Goal: Entertainment & Leisure: Browse casually

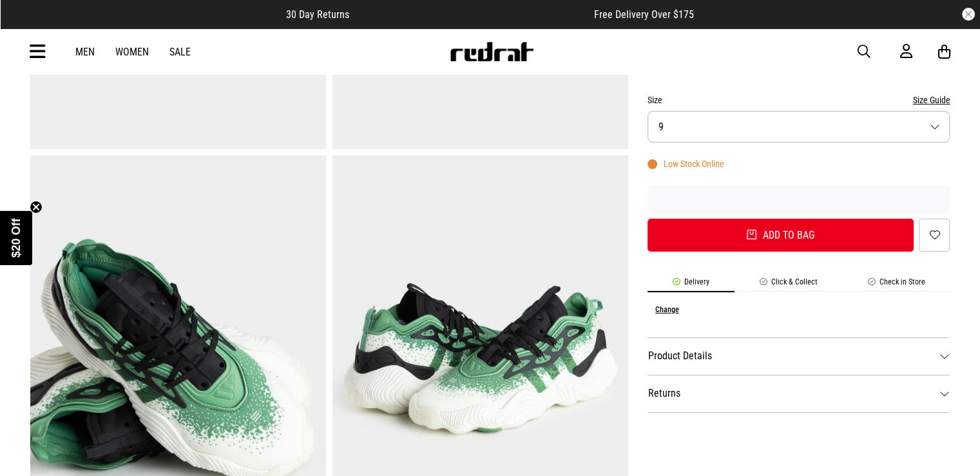
scroll to position [258, 0]
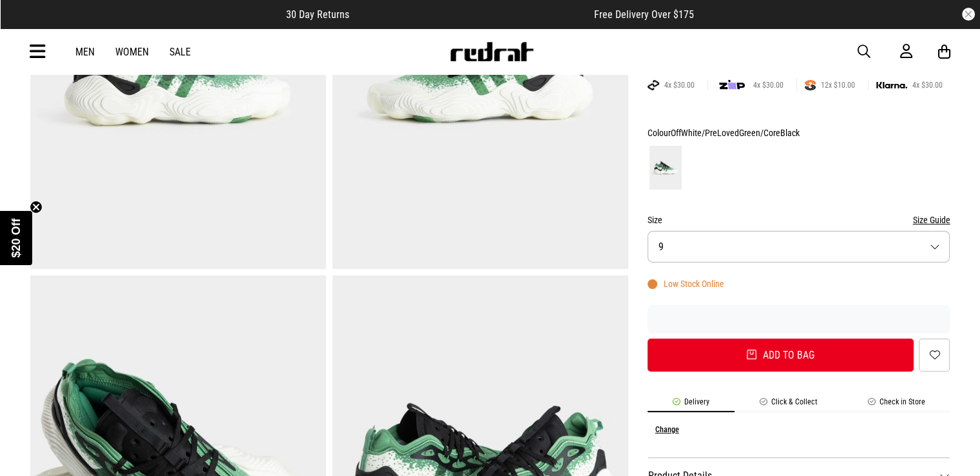
click at [766, 244] on button "Size 9" at bounding box center [799, 247] width 303 height 32
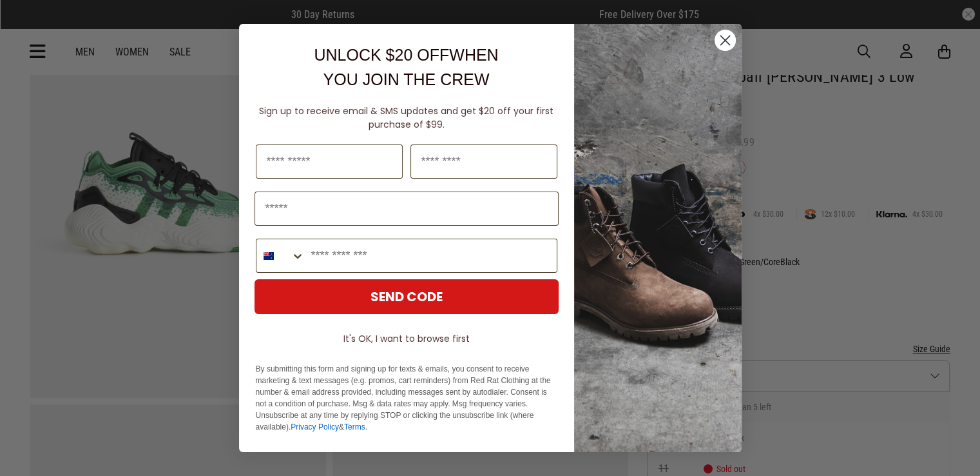
scroll to position [64, 0]
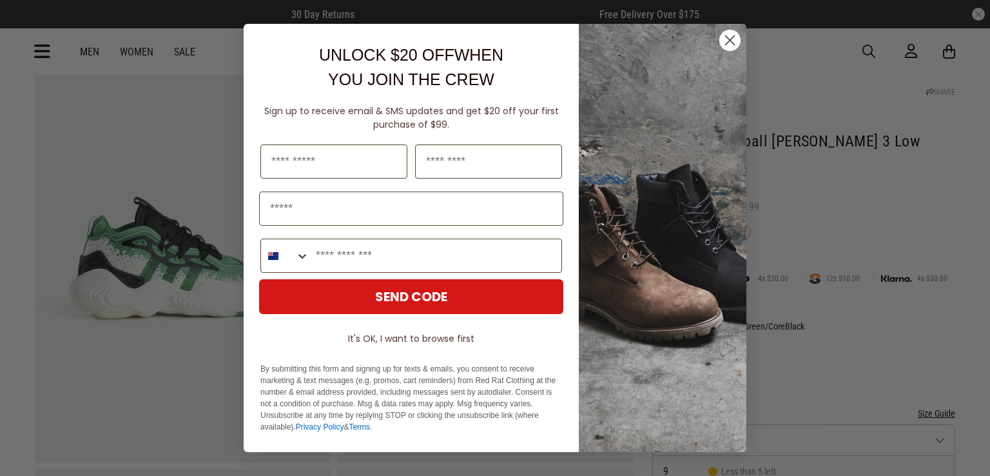
click at [734, 32] on circle "Close dialog" at bounding box center [729, 40] width 21 height 21
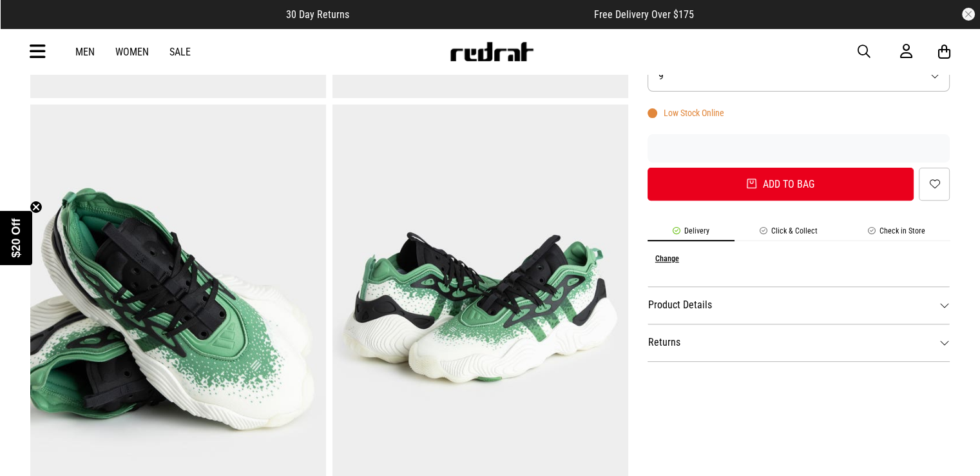
scroll to position [451, 0]
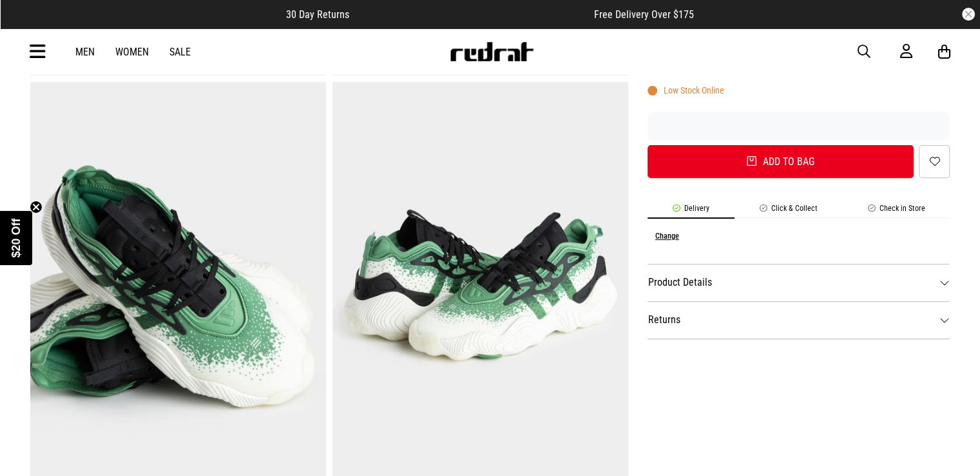
click at [487, 44] on img at bounding box center [491, 51] width 85 height 19
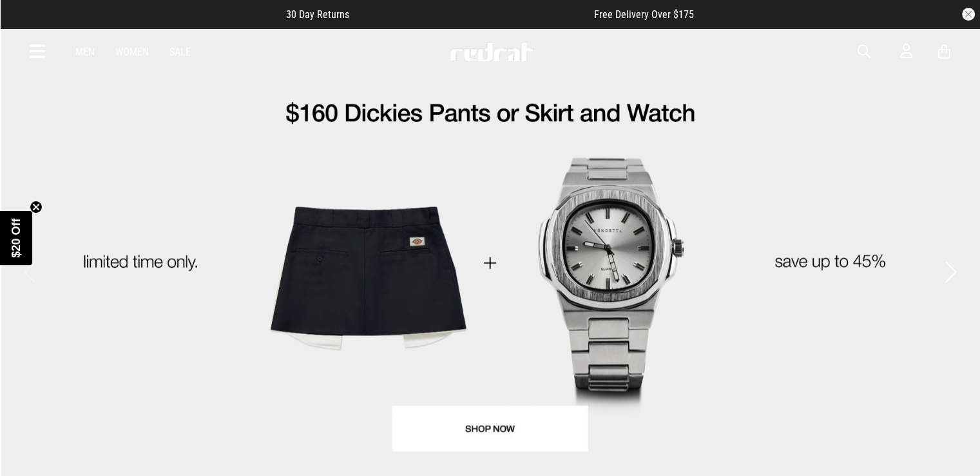
click at [178, 48] on link "Sale" at bounding box center [180, 52] width 21 height 12
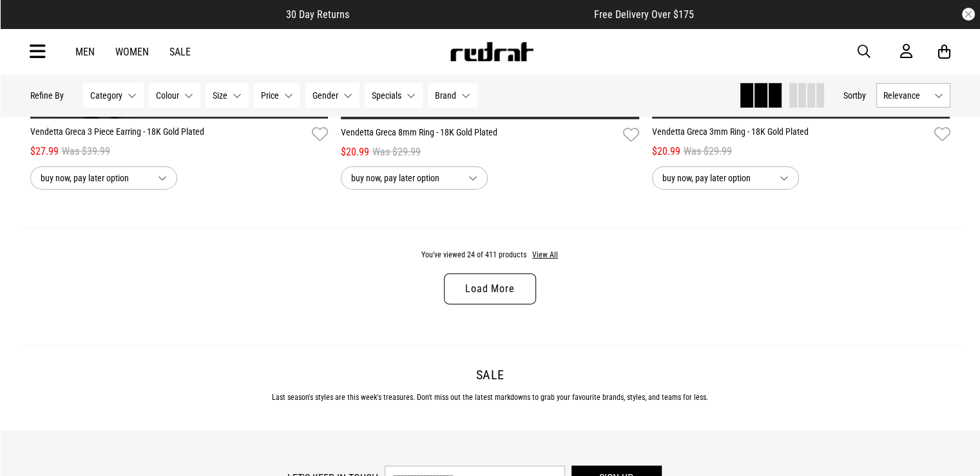
scroll to position [4125, 0]
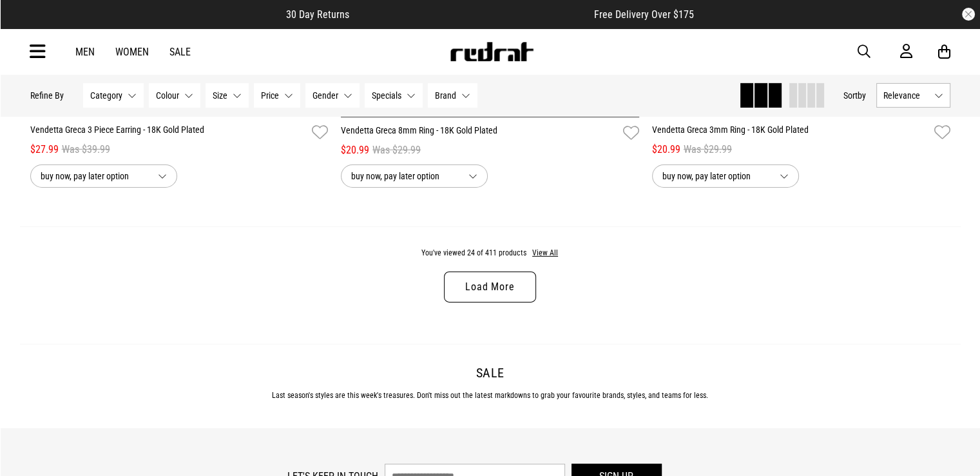
click at [499, 295] on link "Load More" at bounding box center [490, 286] width 92 height 31
click at [499, 295] on div "You've viewed 24 of 411 products View All Load More" at bounding box center [490, 285] width 941 height 118
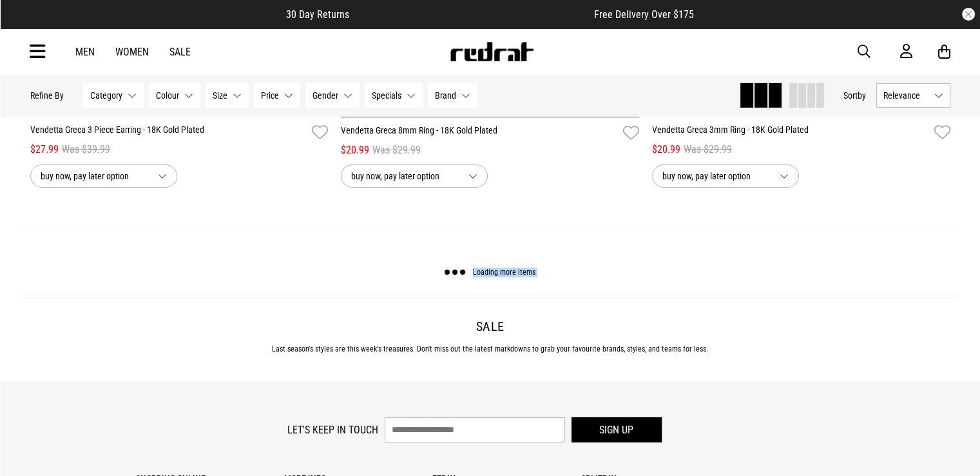
click at [498, 296] on div "Loading more items" at bounding box center [490, 262] width 941 height 72
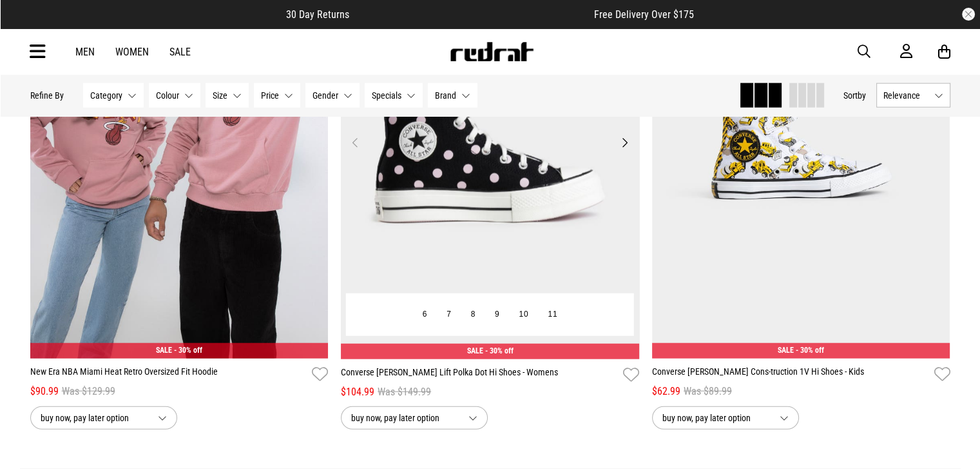
scroll to position [8250, 0]
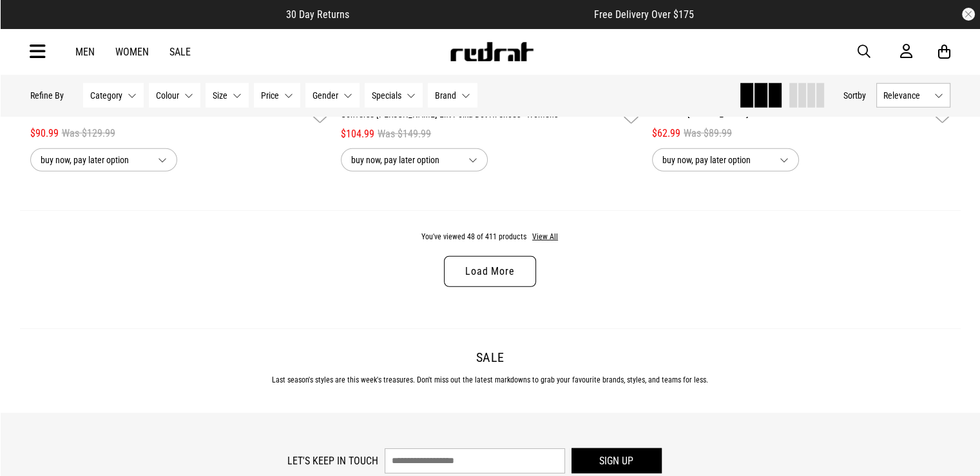
click at [513, 279] on link "Load More" at bounding box center [490, 271] width 92 height 31
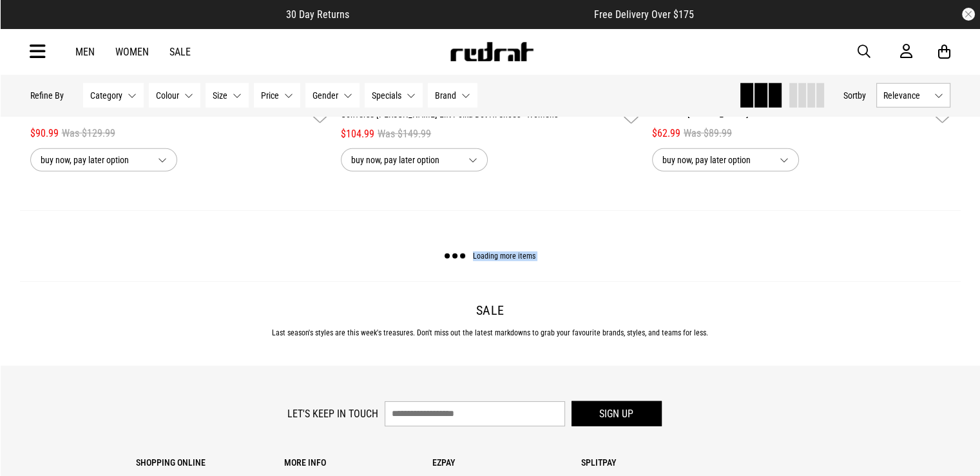
click at [513, 279] on div "Loading more items" at bounding box center [490, 246] width 941 height 72
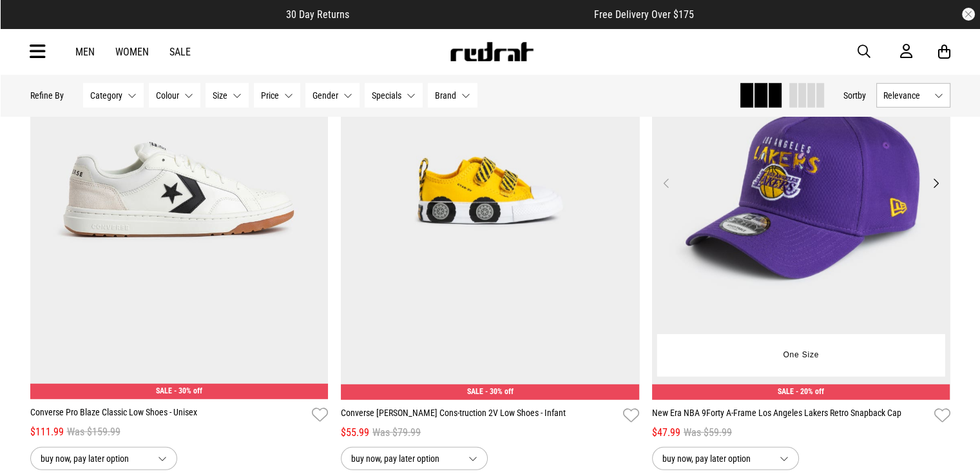
scroll to position [8443, 0]
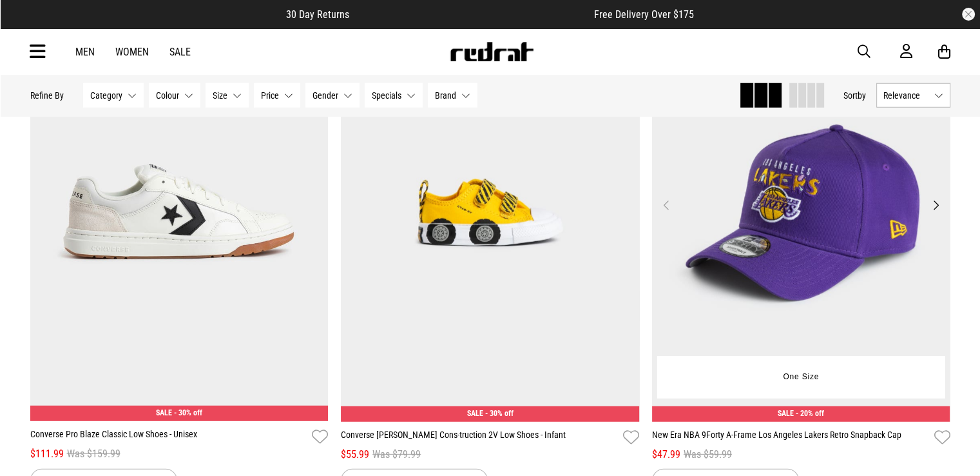
click at [935, 209] on button "Next" at bounding box center [935, 204] width 16 height 15
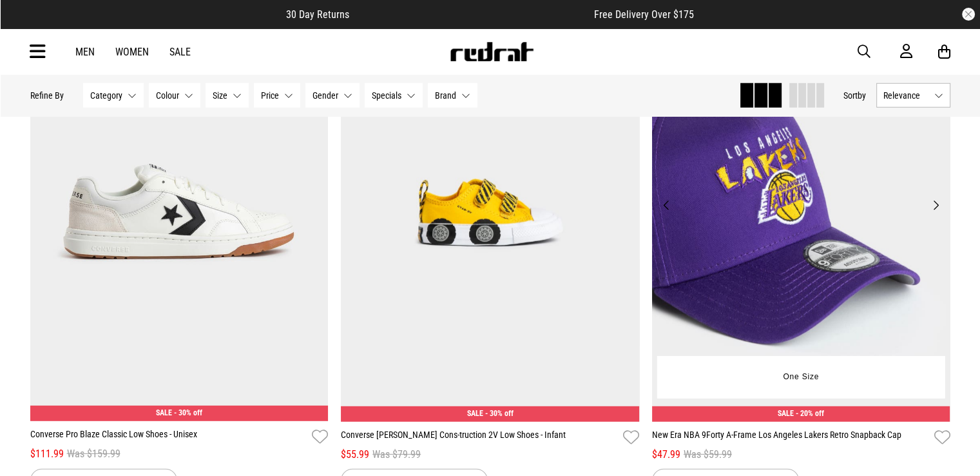
click at [933, 213] on button "Next" at bounding box center [935, 204] width 16 height 15
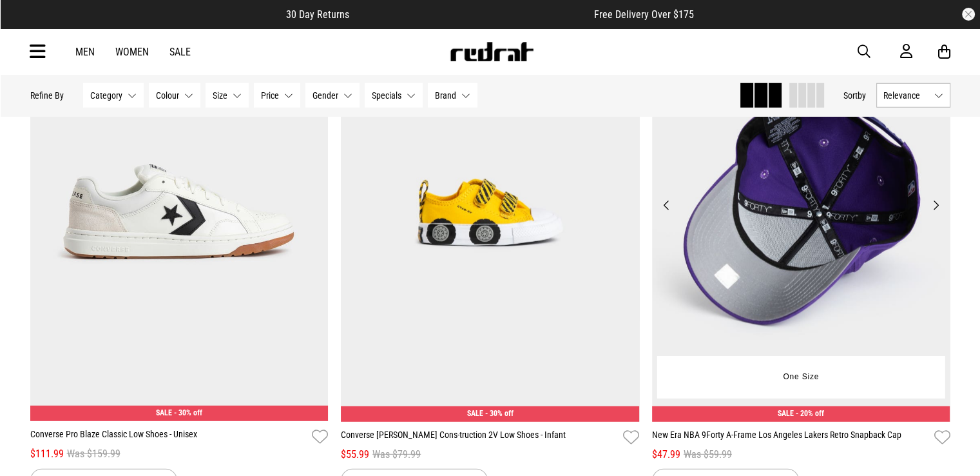
click at [932, 209] on button "Next" at bounding box center [935, 204] width 16 height 15
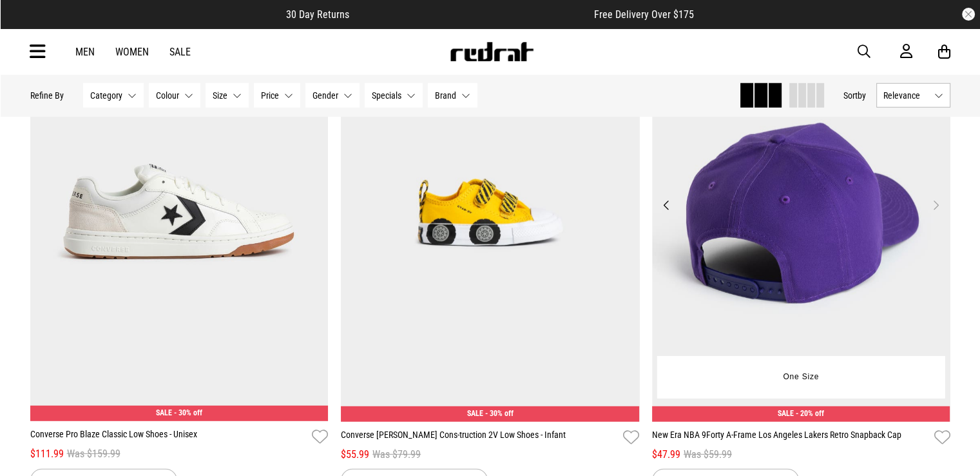
click at [931, 209] on button "Next" at bounding box center [935, 204] width 16 height 15
click at [929, 213] on button "Next" at bounding box center [935, 204] width 16 height 15
click at [661, 208] on button "Previous" at bounding box center [667, 204] width 16 height 15
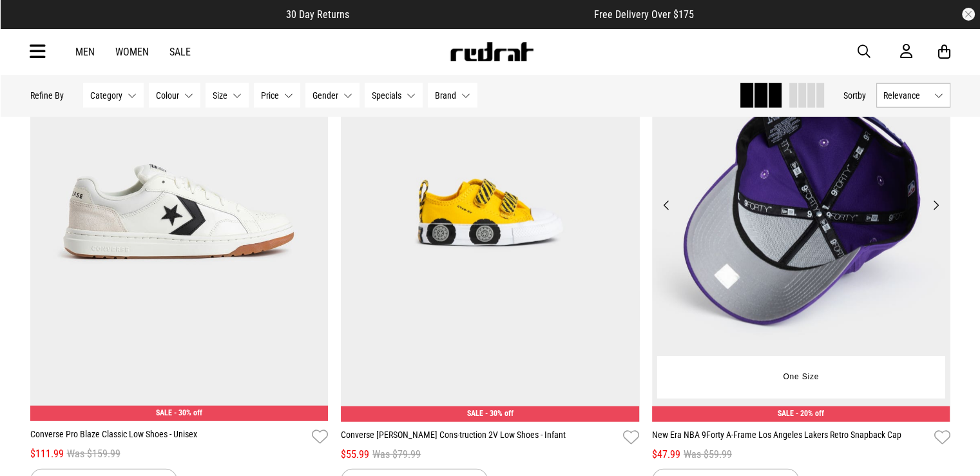
click at [660, 209] on button "Previous" at bounding box center [667, 204] width 16 height 15
click at [660, 213] on button "Previous" at bounding box center [667, 204] width 16 height 15
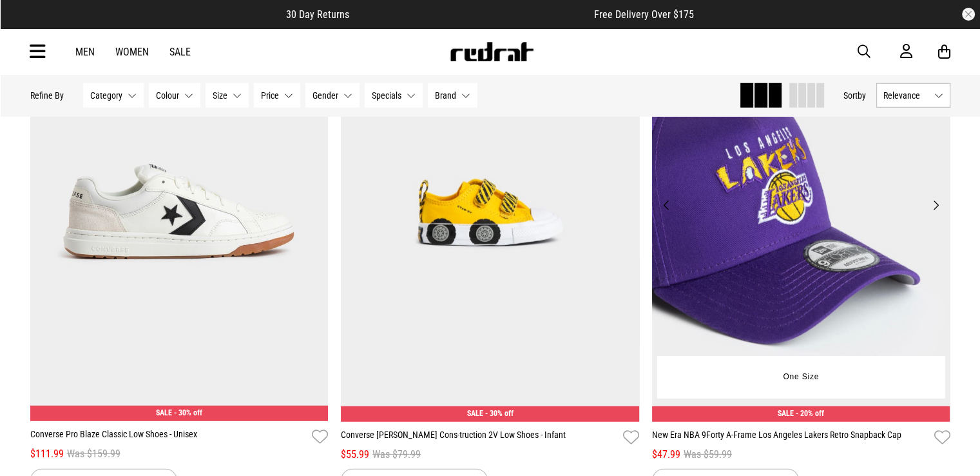
click at [660, 213] on button "Previous" at bounding box center [667, 204] width 16 height 15
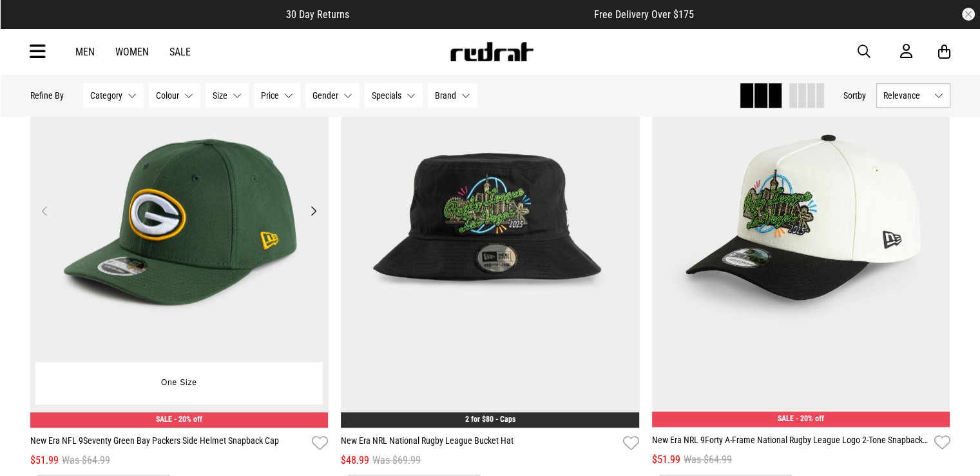
scroll to position [11021, 0]
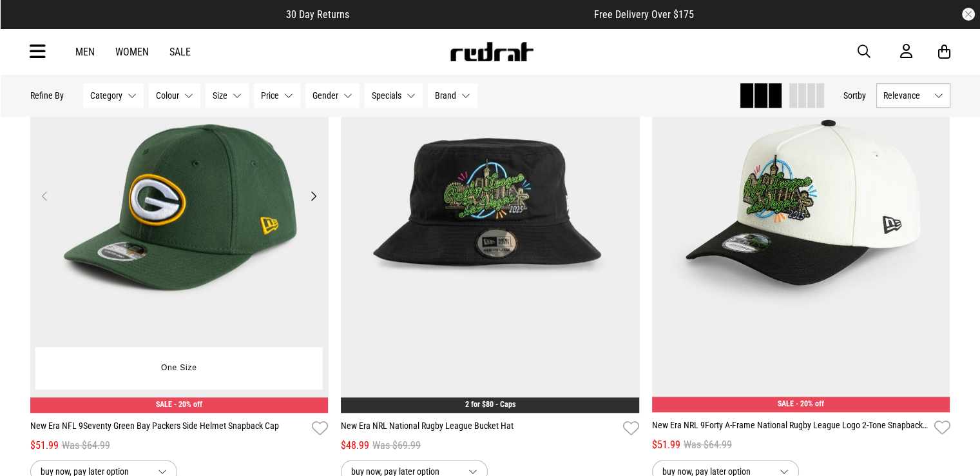
click at [315, 202] on button "Next" at bounding box center [314, 195] width 16 height 15
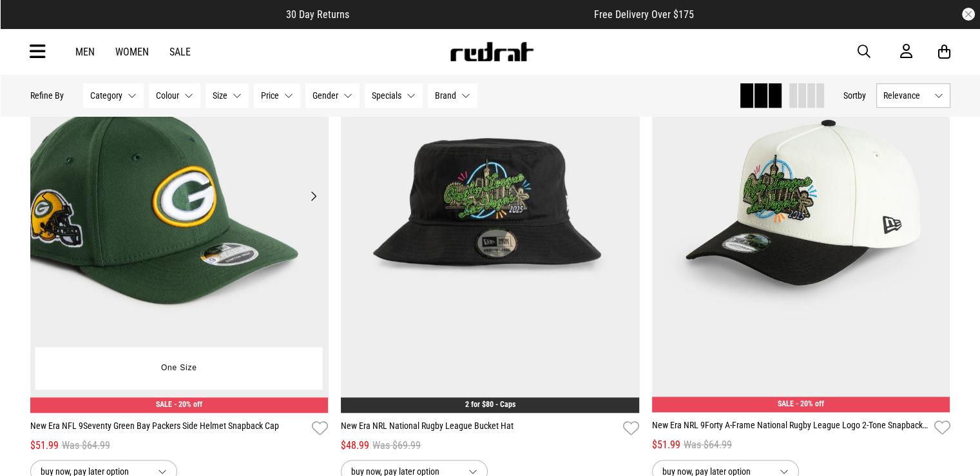
click at [315, 202] on button "Next" at bounding box center [314, 195] width 16 height 15
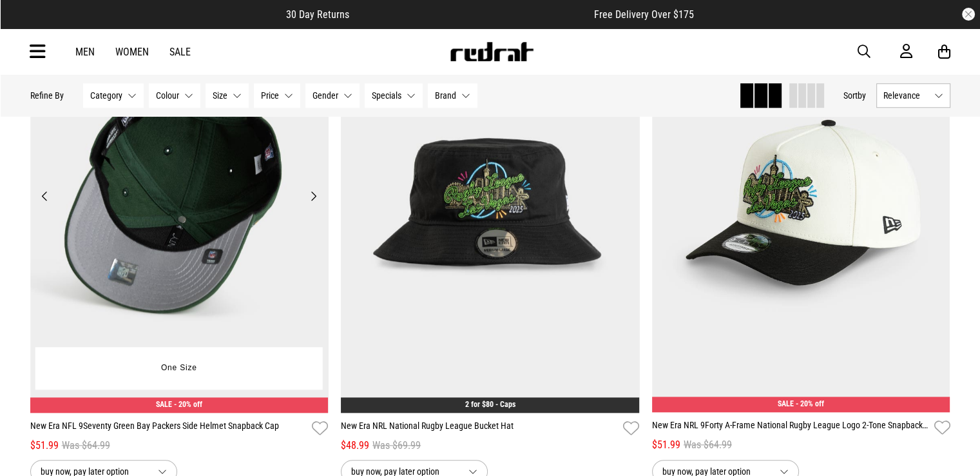
click at [312, 204] on button "Next" at bounding box center [314, 195] width 16 height 15
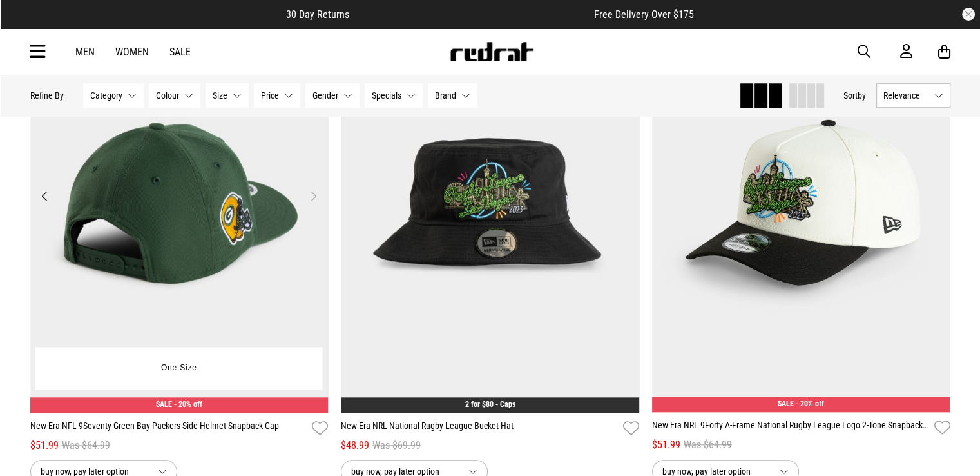
click at [44, 204] on button "Previous" at bounding box center [45, 195] width 16 height 15
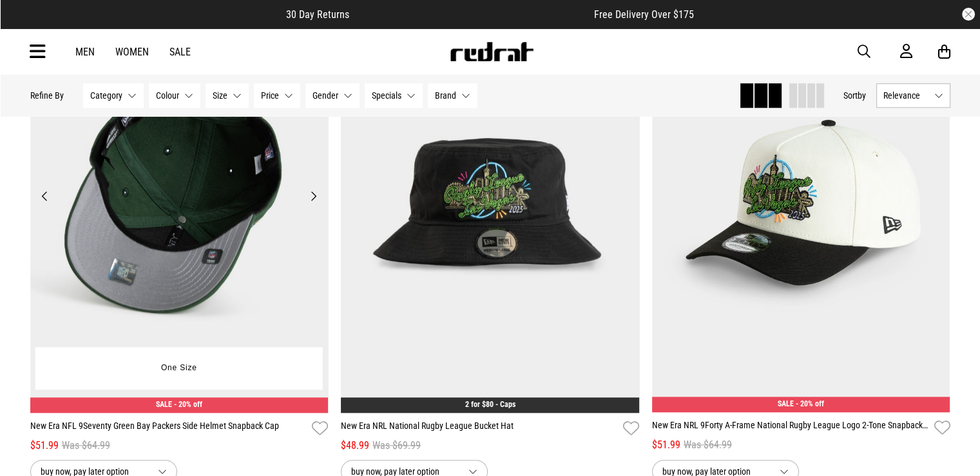
click at [44, 204] on button "Previous" at bounding box center [45, 195] width 16 height 15
click at [43, 204] on button "Previous" at bounding box center [45, 195] width 16 height 15
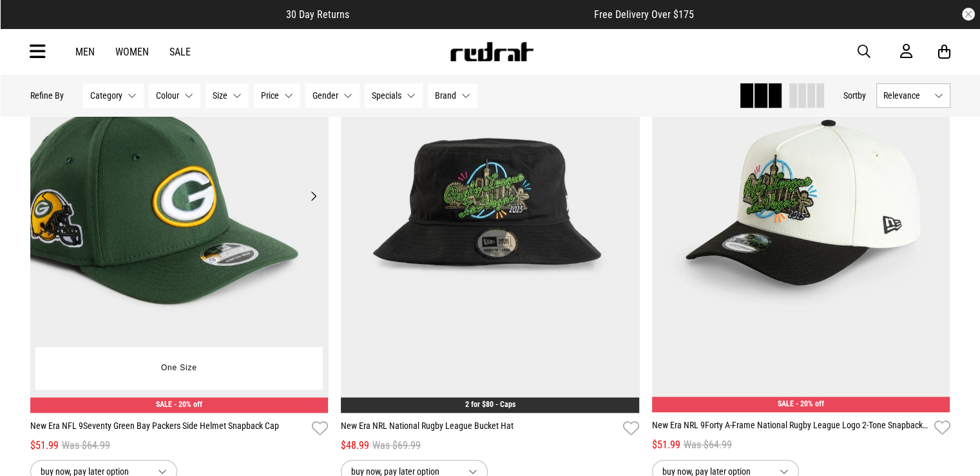
click at [43, 204] on button "Previous" at bounding box center [45, 195] width 16 height 15
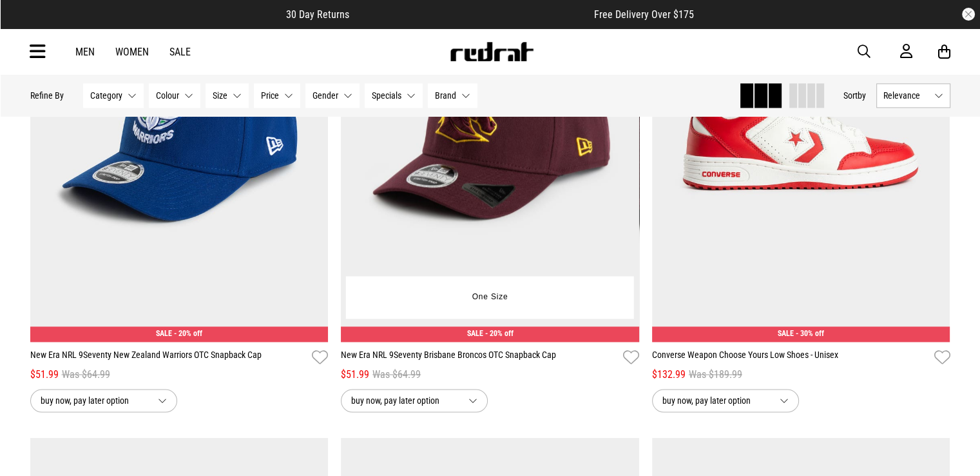
scroll to position [11473, 0]
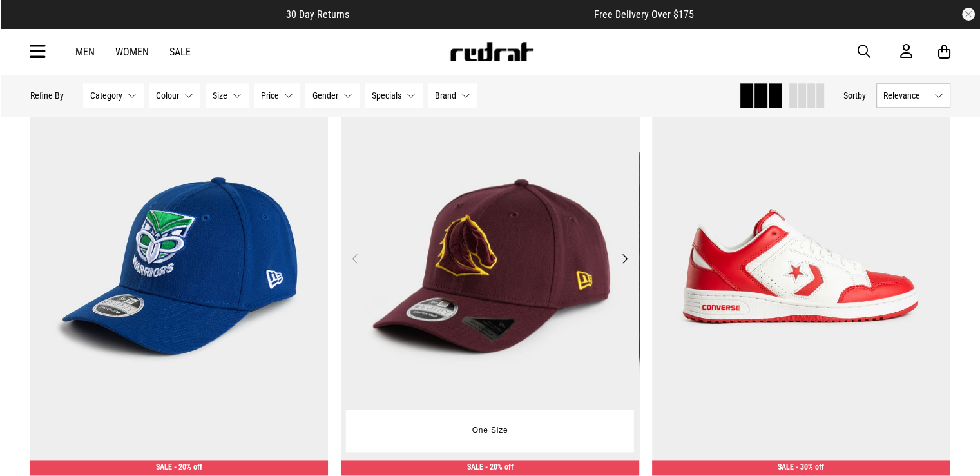
click at [624, 266] on button "Next" at bounding box center [625, 258] width 16 height 15
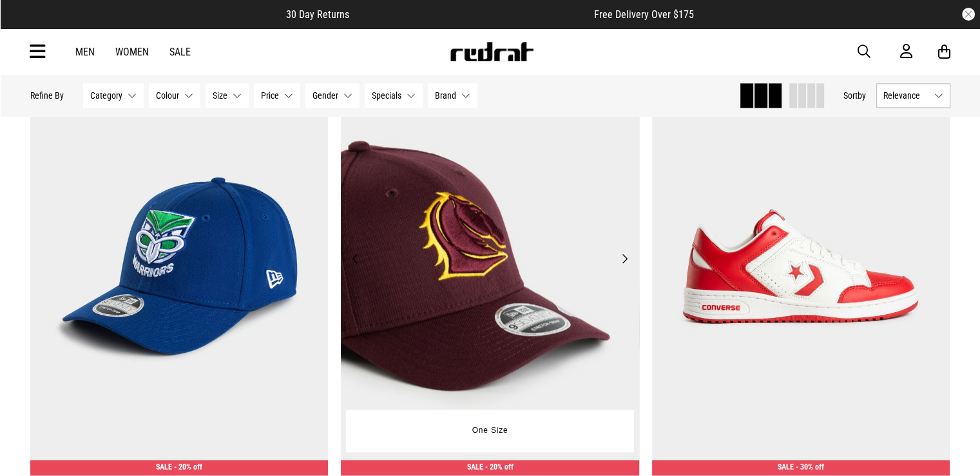
click at [621, 266] on button "Next" at bounding box center [625, 258] width 16 height 15
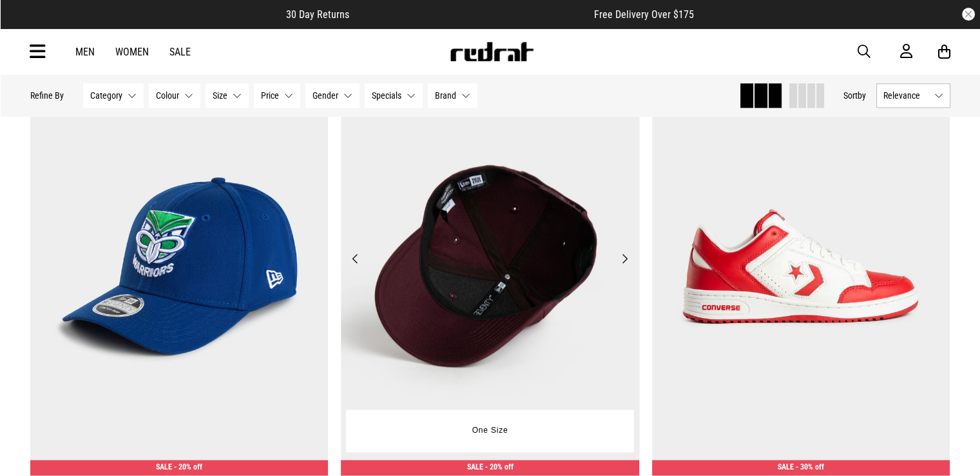
click at [620, 266] on button "Next" at bounding box center [625, 258] width 16 height 15
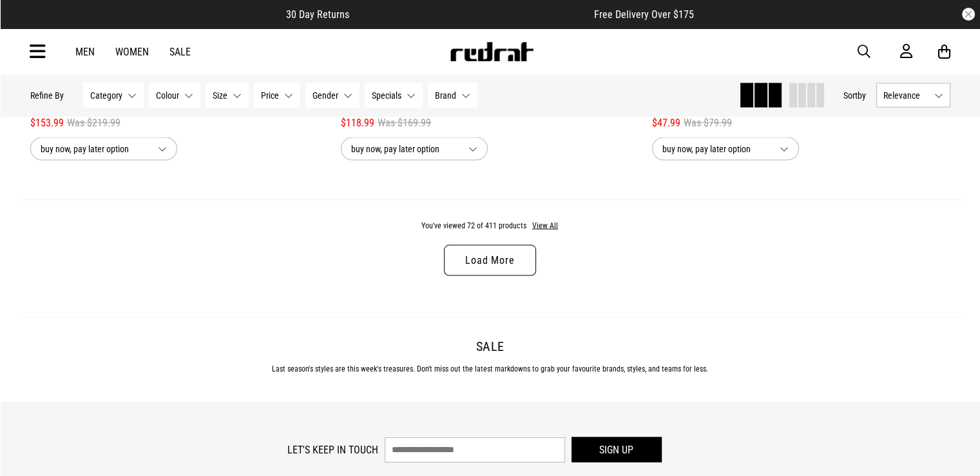
scroll to position [12375, 0]
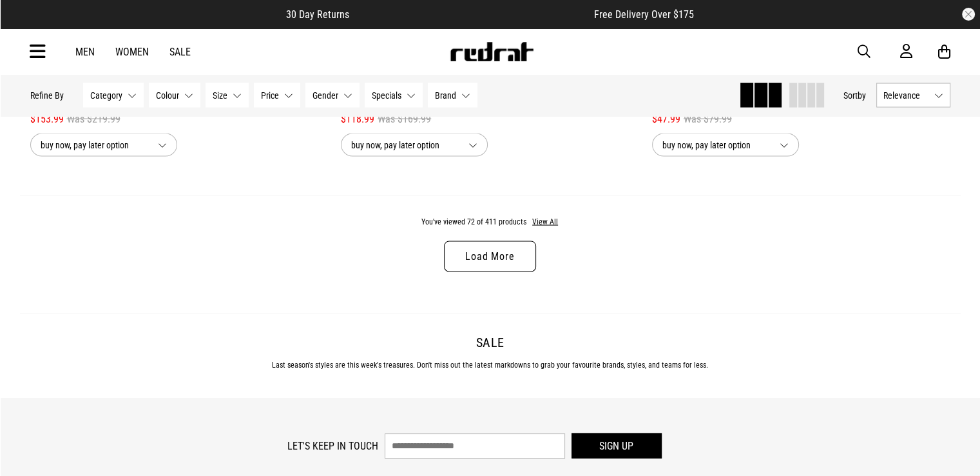
click at [500, 266] on link "Load More" at bounding box center [490, 256] width 92 height 31
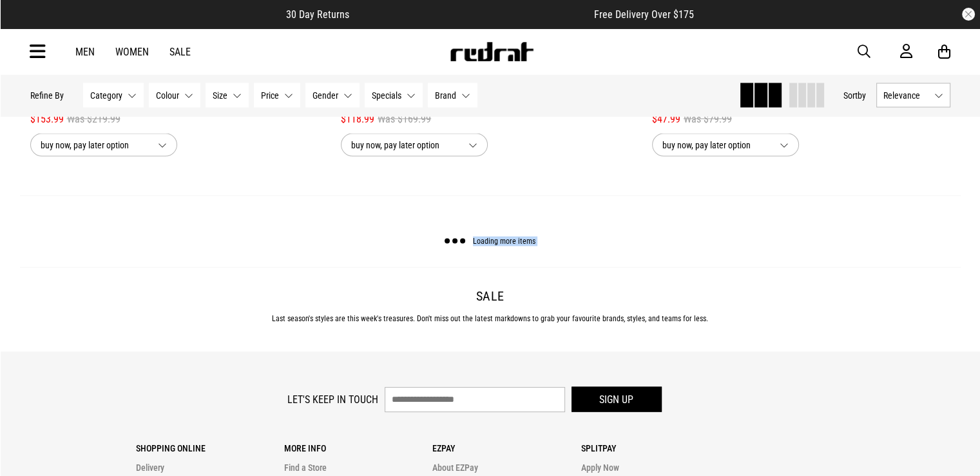
click at [500, 266] on div "Loading more items" at bounding box center [490, 231] width 941 height 72
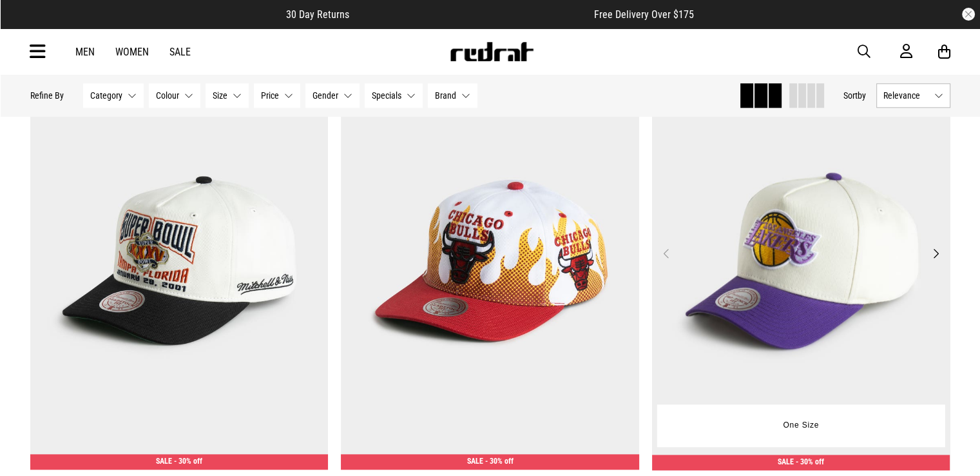
scroll to position [16178, 0]
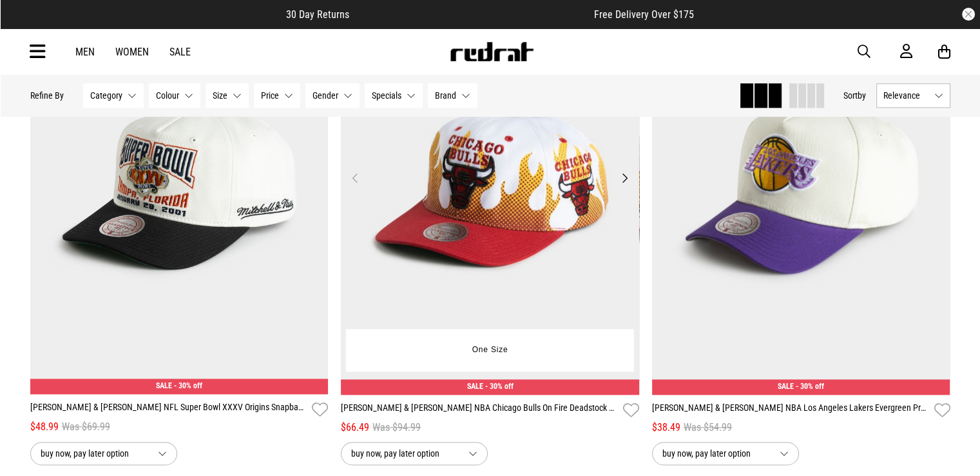
click at [623, 186] on button "Next" at bounding box center [625, 177] width 16 height 15
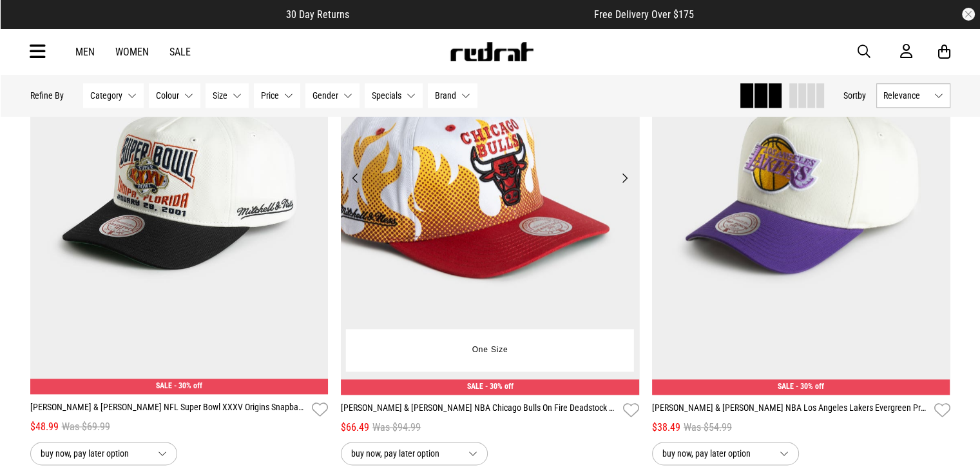
click at [623, 186] on button "Next" at bounding box center [625, 177] width 16 height 15
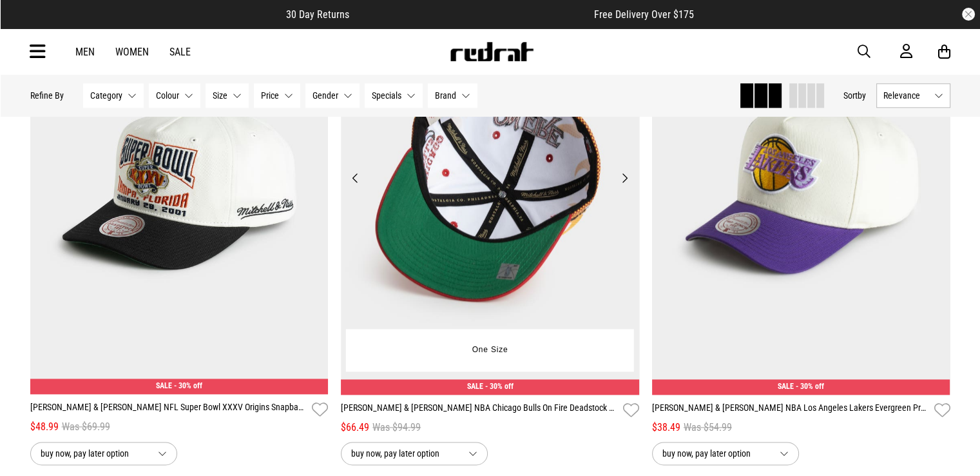
click at [623, 186] on button "Next" at bounding box center [625, 177] width 16 height 15
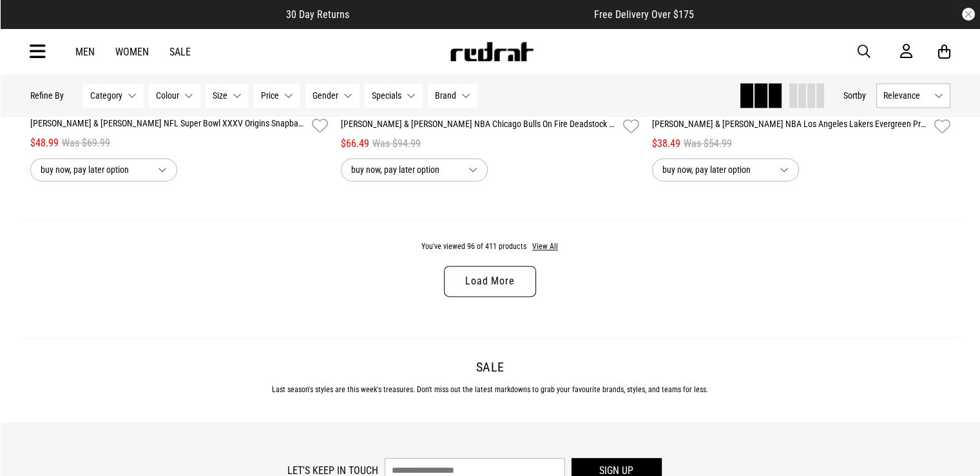
scroll to position [16500, 0]
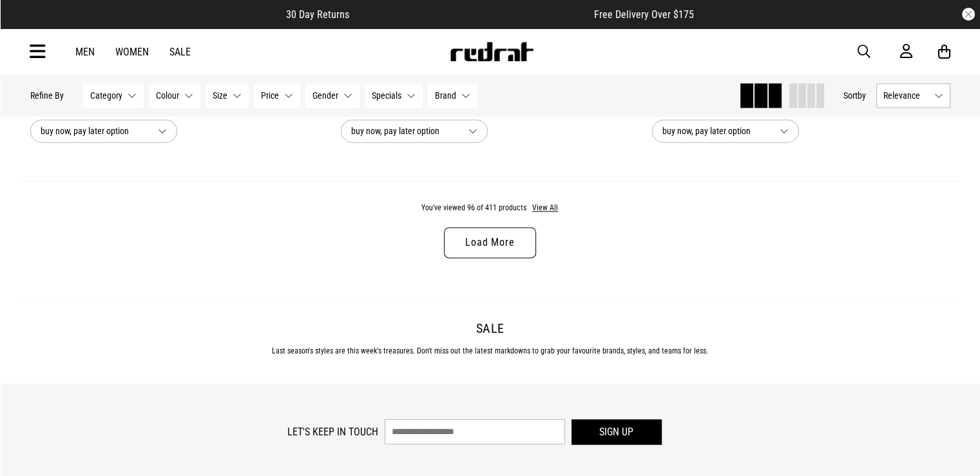
click at [521, 257] on link "Load More" at bounding box center [490, 242] width 92 height 31
click at [521, 257] on div "You've viewed 96 of 411 products View All Load More" at bounding box center [490, 240] width 941 height 118
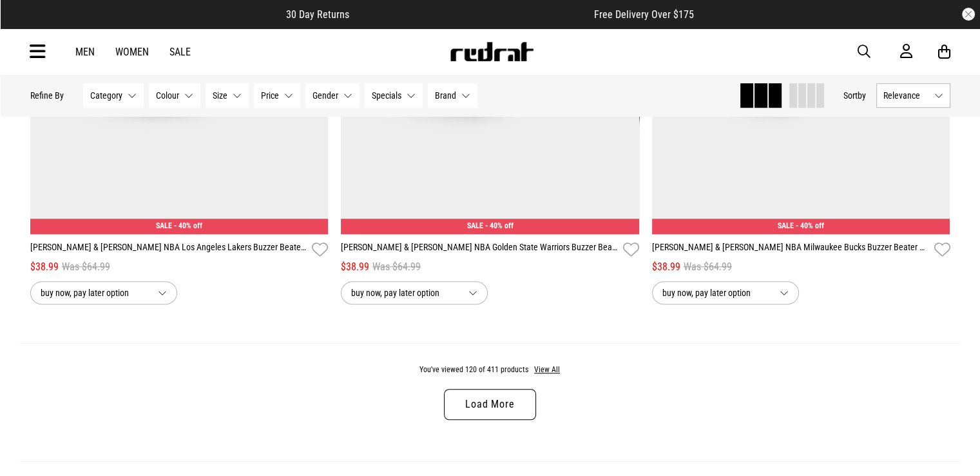
scroll to position [20689, 0]
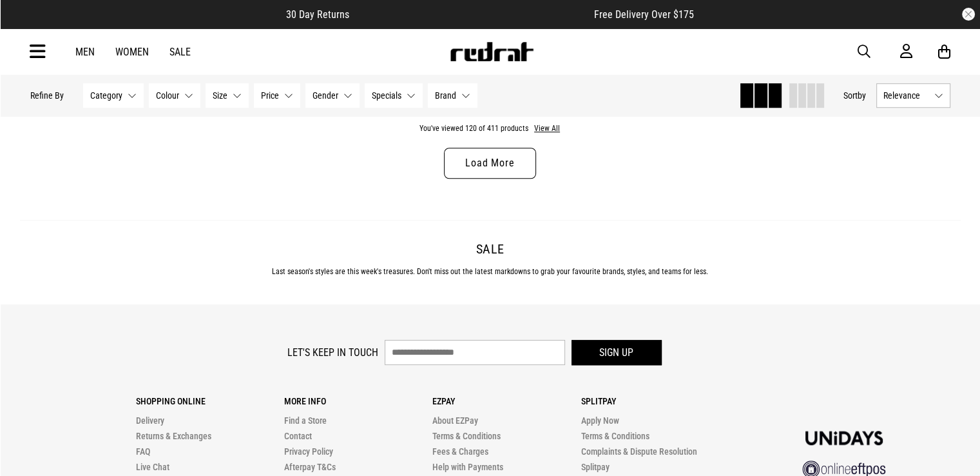
click at [469, 179] on link "Load More" at bounding box center [490, 163] width 92 height 31
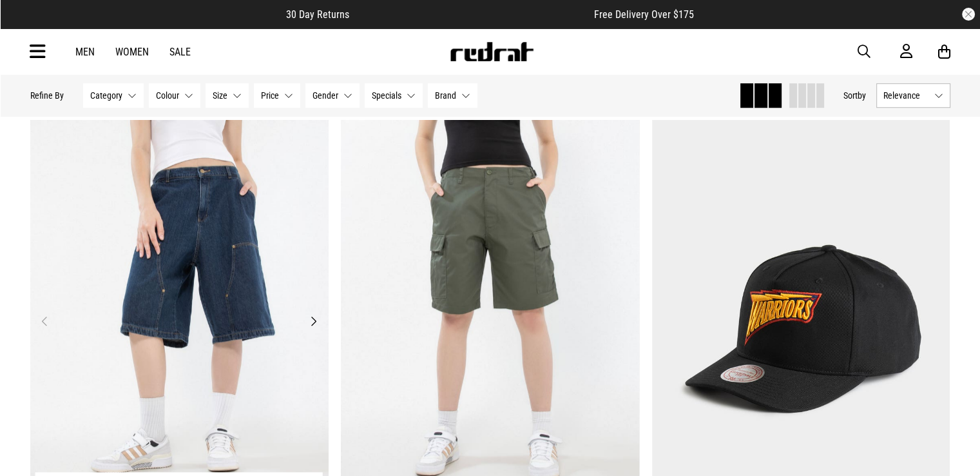
scroll to position [20809, 0]
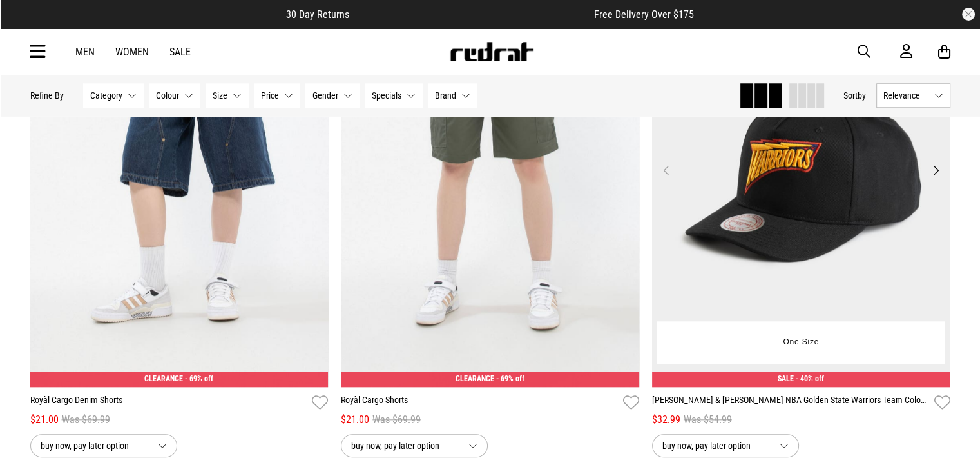
click at [940, 178] on button "Next" at bounding box center [935, 169] width 16 height 15
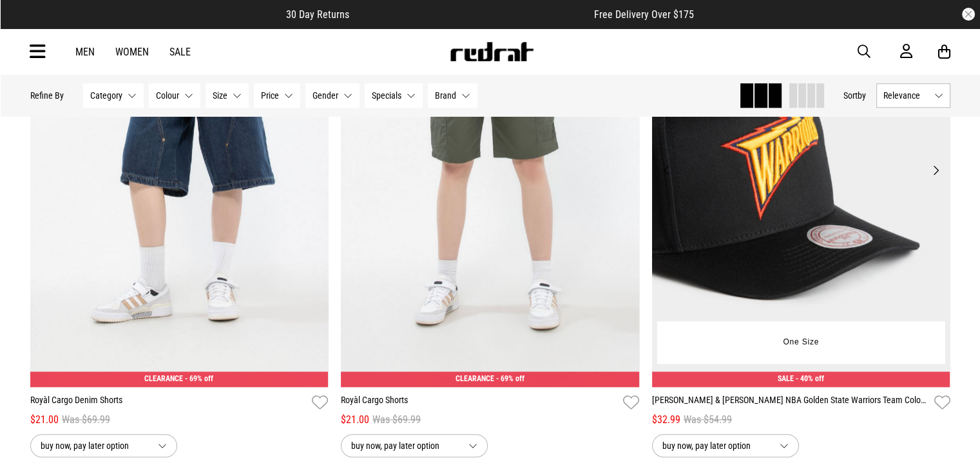
click at [941, 178] on button "Next" at bounding box center [935, 169] width 16 height 15
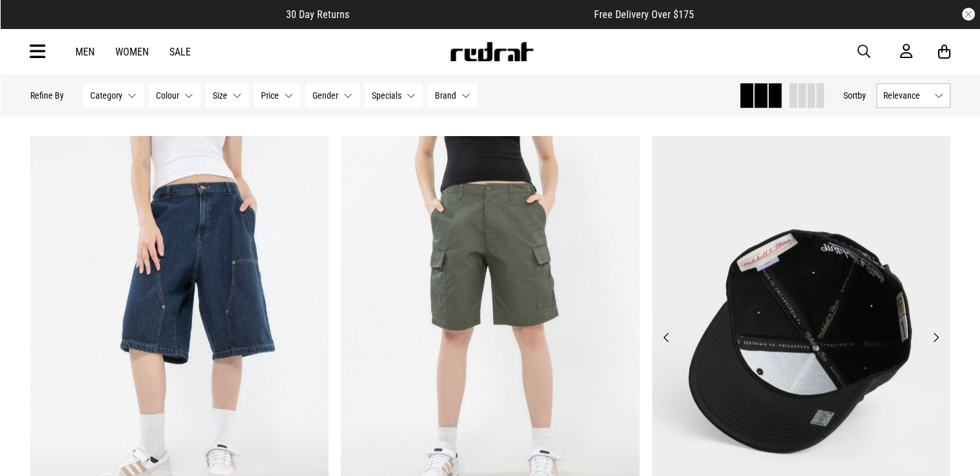
scroll to position [20616, 0]
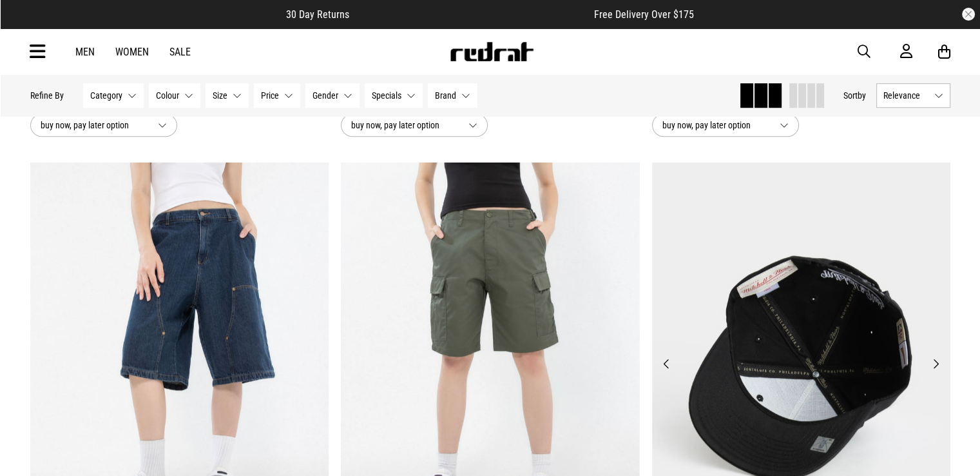
click at [933, 371] on button "Next" at bounding box center [935, 363] width 16 height 15
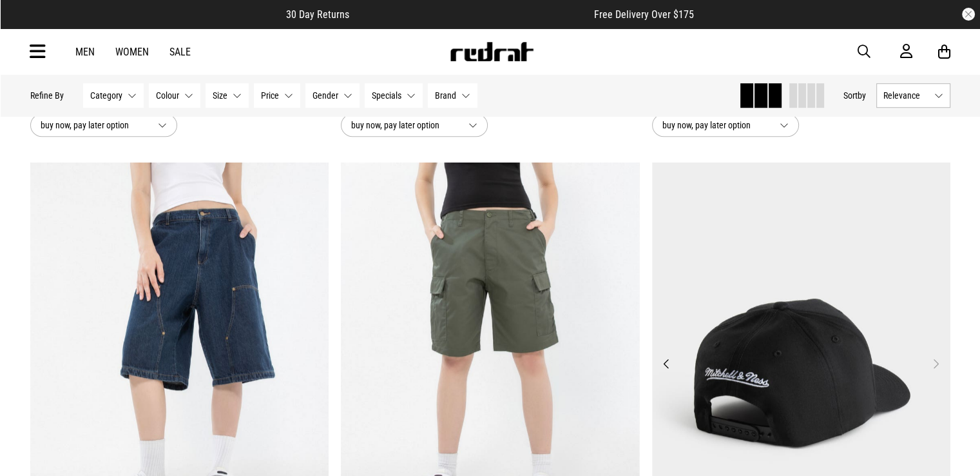
click at [935, 371] on button "Next" at bounding box center [935, 363] width 16 height 15
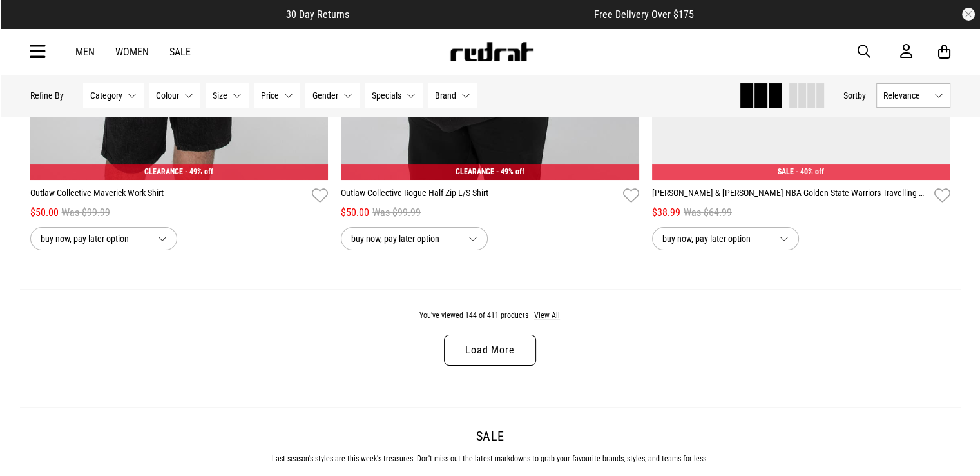
scroll to position [24547, 0]
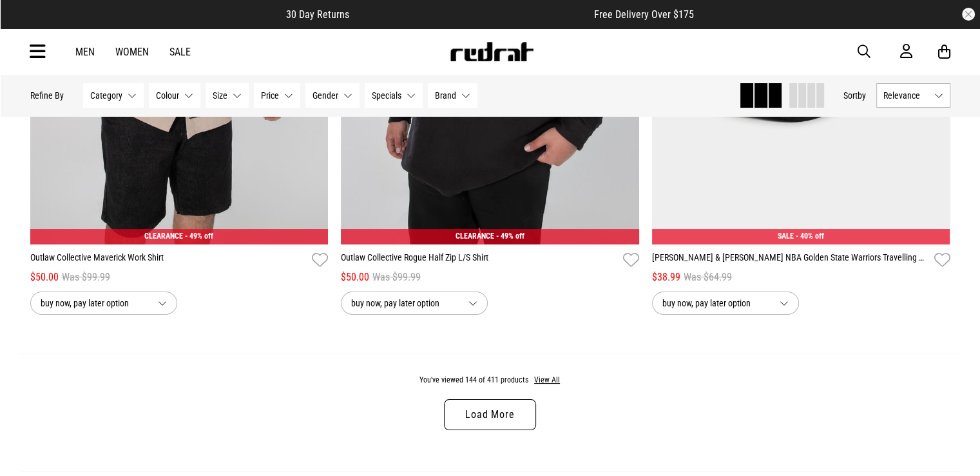
click at [474, 430] on link "Load More" at bounding box center [490, 414] width 92 height 31
click at [475, 447] on div "You've viewed 144 of 411 products View All Load More" at bounding box center [490, 412] width 941 height 118
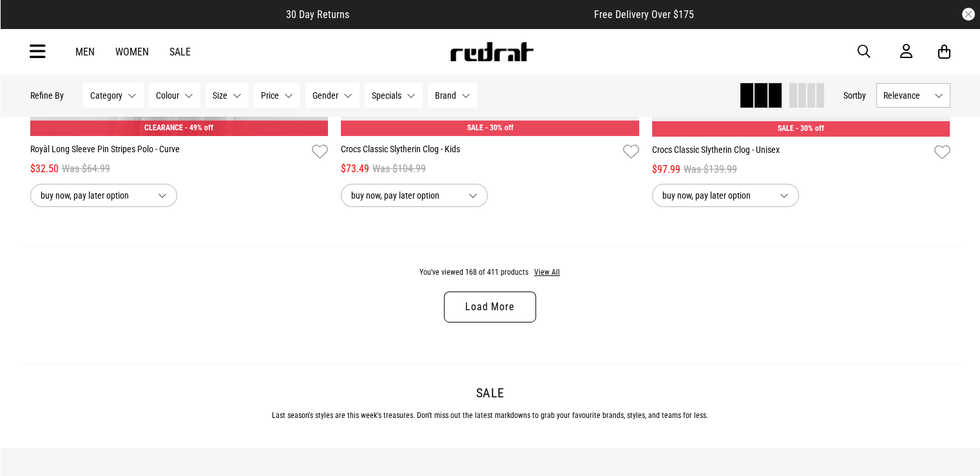
scroll to position [28801, 0]
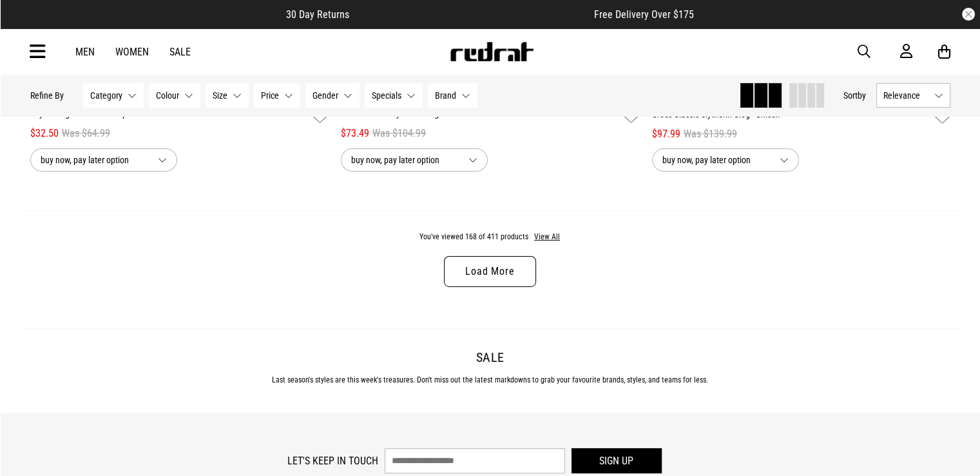
click at [508, 287] on link "Load More" at bounding box center [490, 271] width 92 height 31
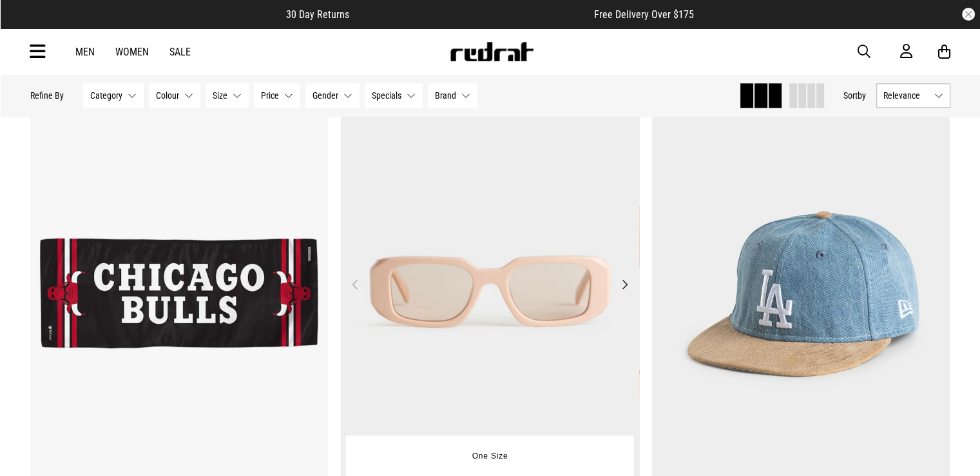
scroll to position [30993, 0]
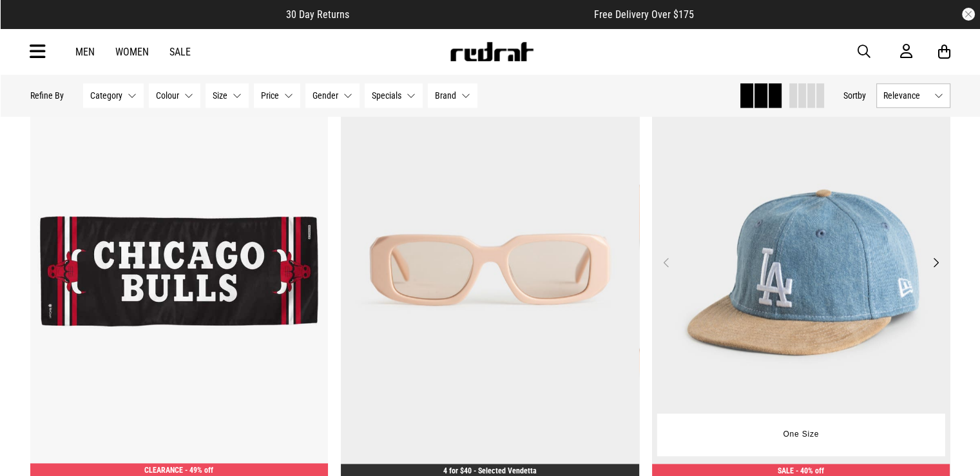
click at [931, 270] on button "Next" at bounding box center [935, 262] width 16 height 15
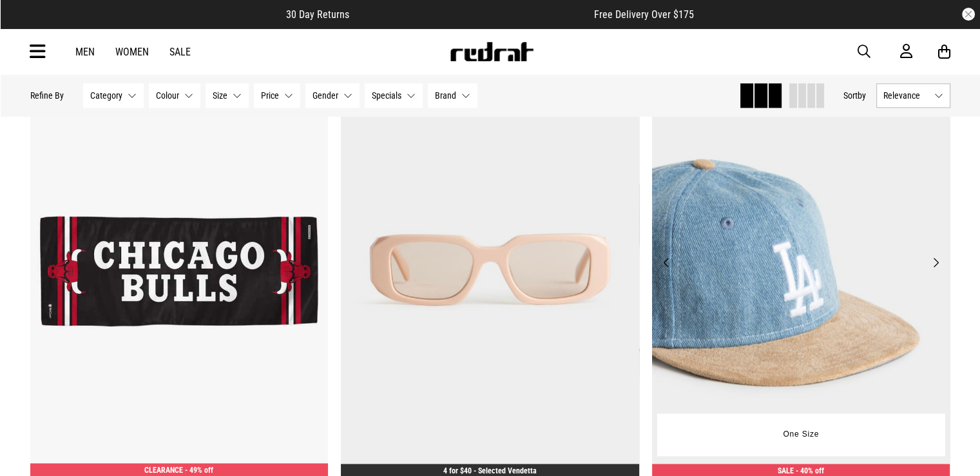
click at [931, 270] on button "Next" at bounding box center [935, 262] width 16 height 15
click at [929, 270] on button "Next" at bounding box center [935, 262] width 16 height 15
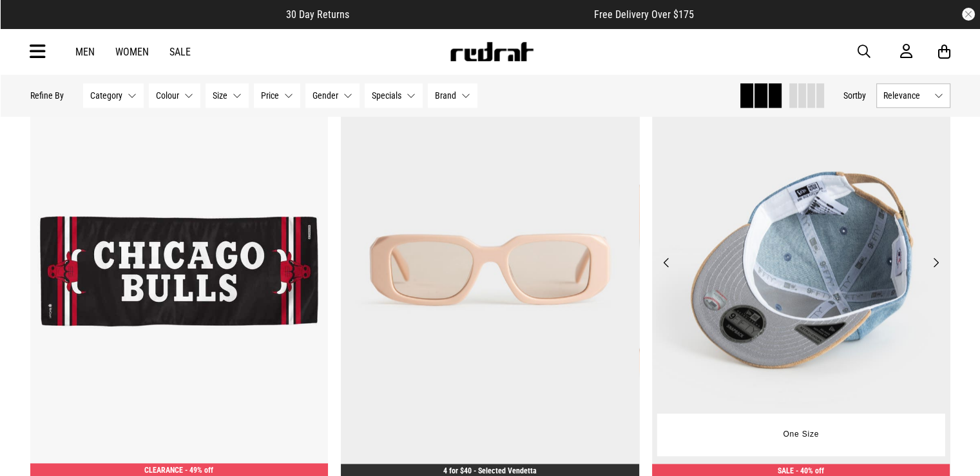
click at [929, 270] on button "Next" at bounding box center [935, 262] width 16 height 15
click at [934, 270] on button "Next" at bounding box center [935, 262] width 16 height 15
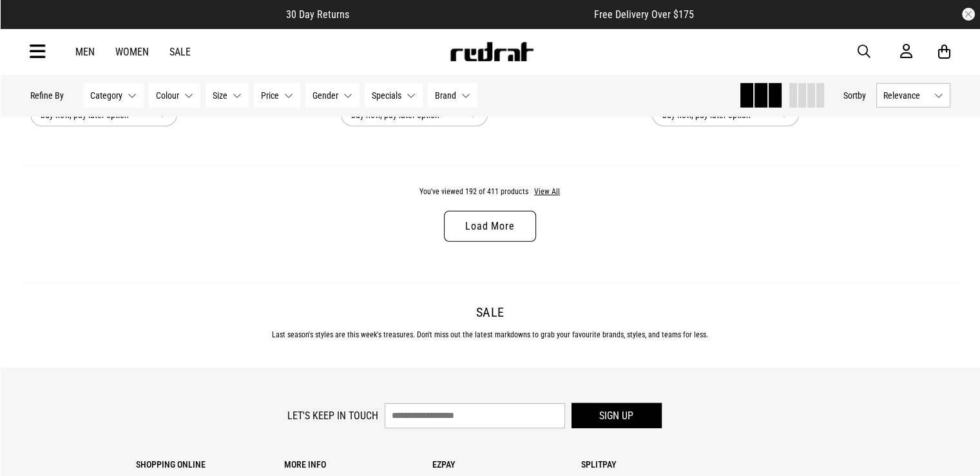
scroll to position [32926, 0]
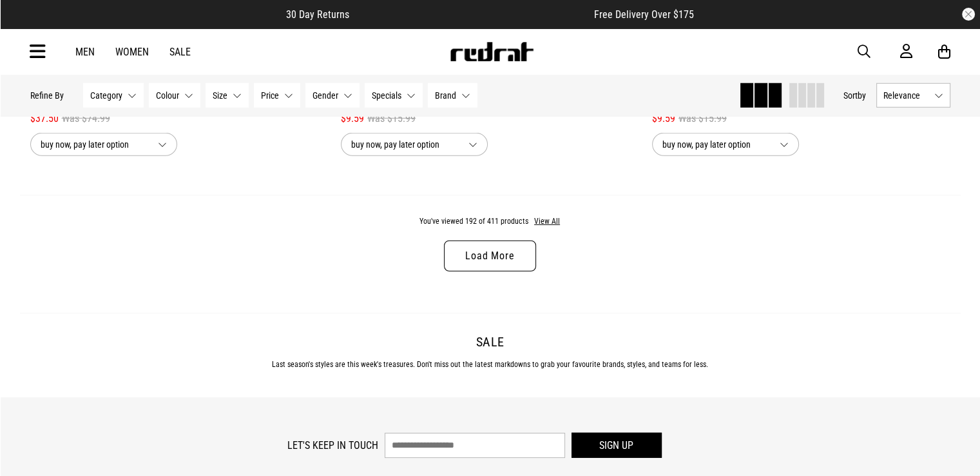
click at [516, 271] on link "Load More" at bounding box center [490, 255] width 92 height 31
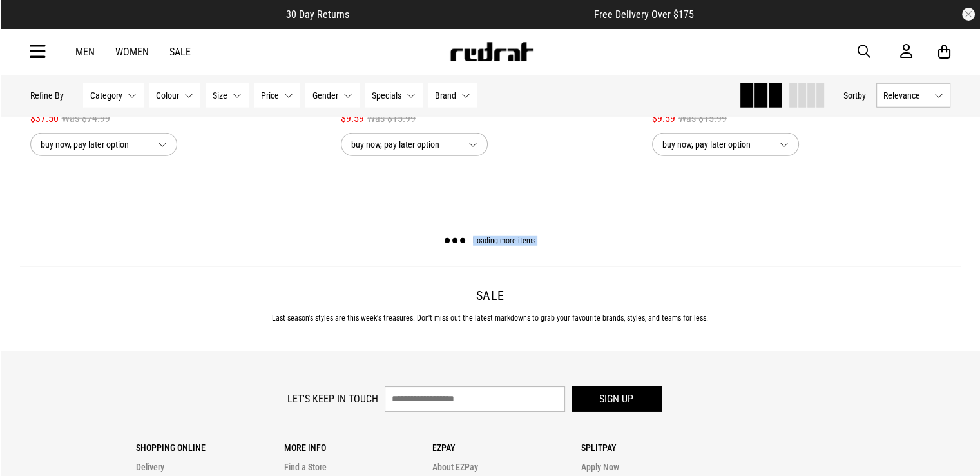
click at [516, 266] on div "Loading more items" at bounding box center [490, 231] width 941 height 72
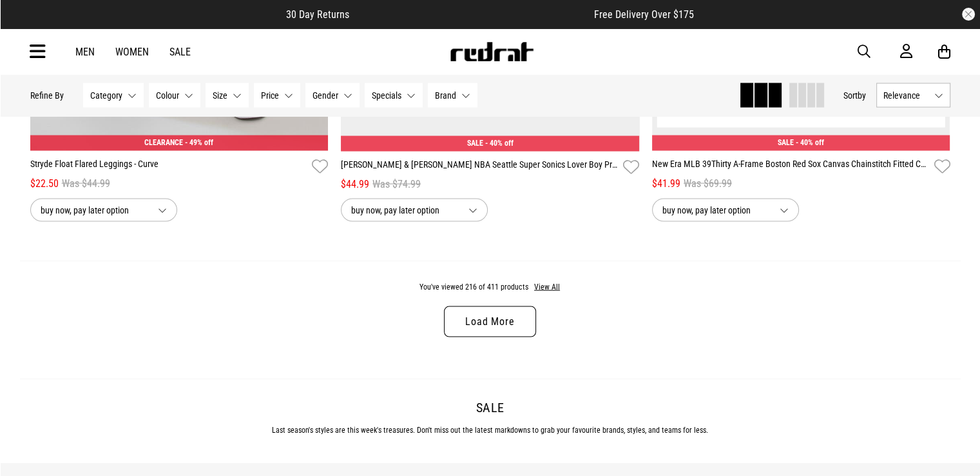
scroll to position [36922, 0]
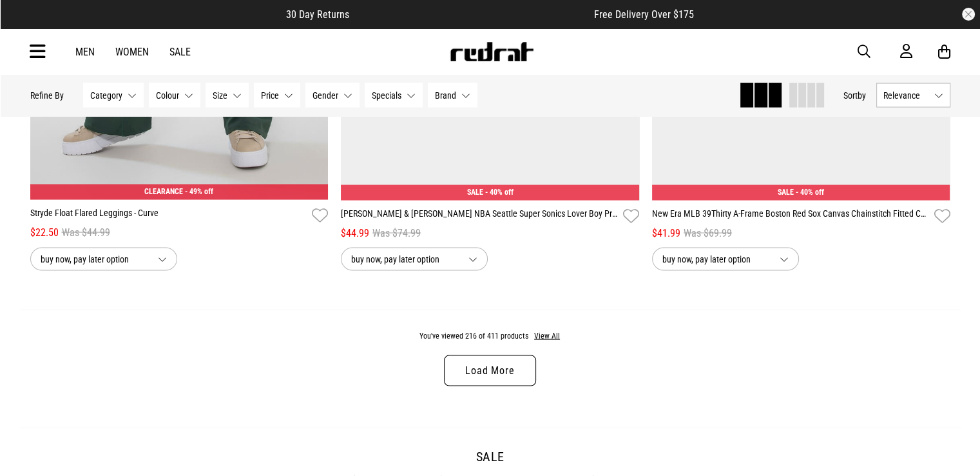
click at [472, 386] on link "Load More" at bounding box center [490, 370] width 92 height 31
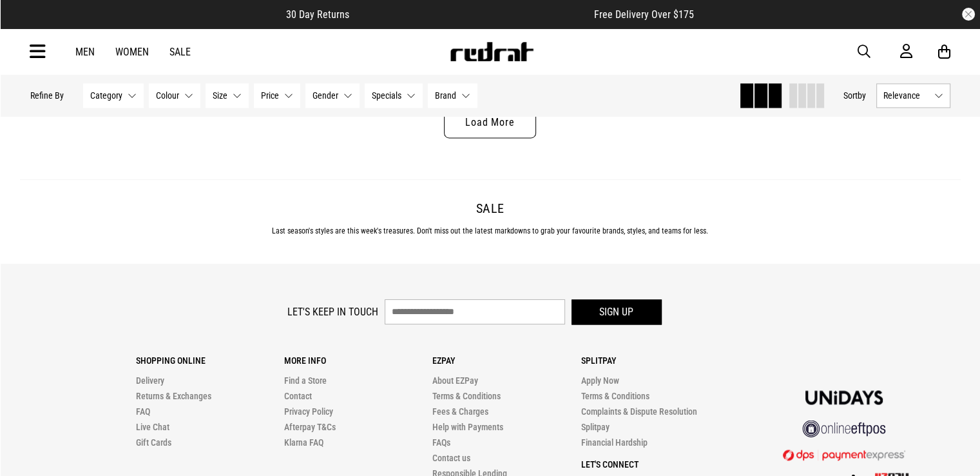
scroll to position [41176, 0]
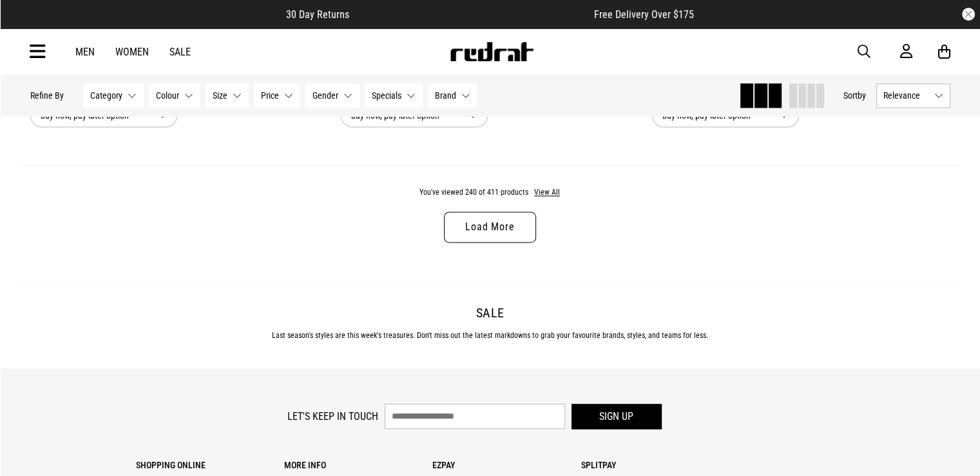
click at [513, 242] on link "Load More" at bounding box center [490, 226] width 92 height 31
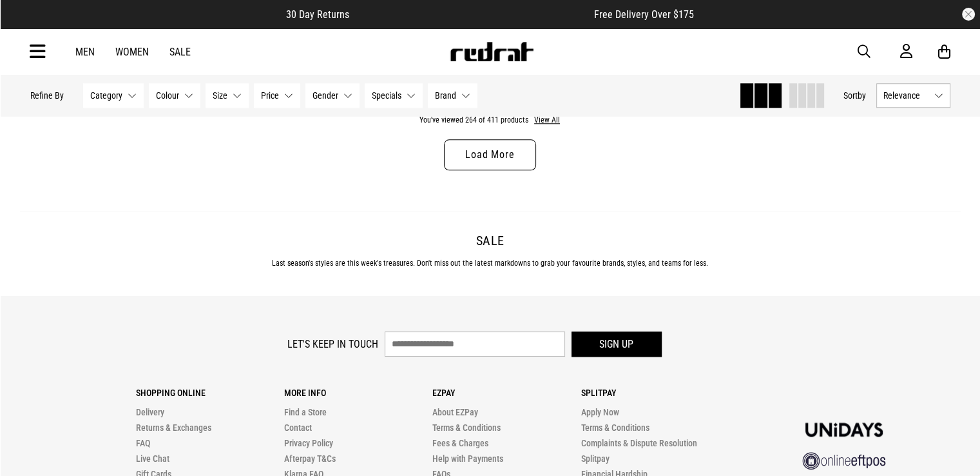
scroll to position [45365, 0]
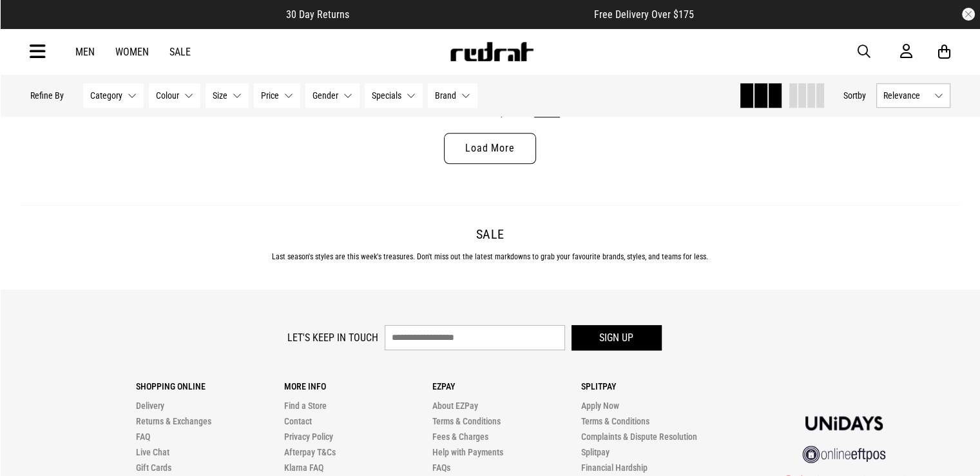
click at [461, 164] on link "Load More" at bounding box center [490, 148] width 92 height 31
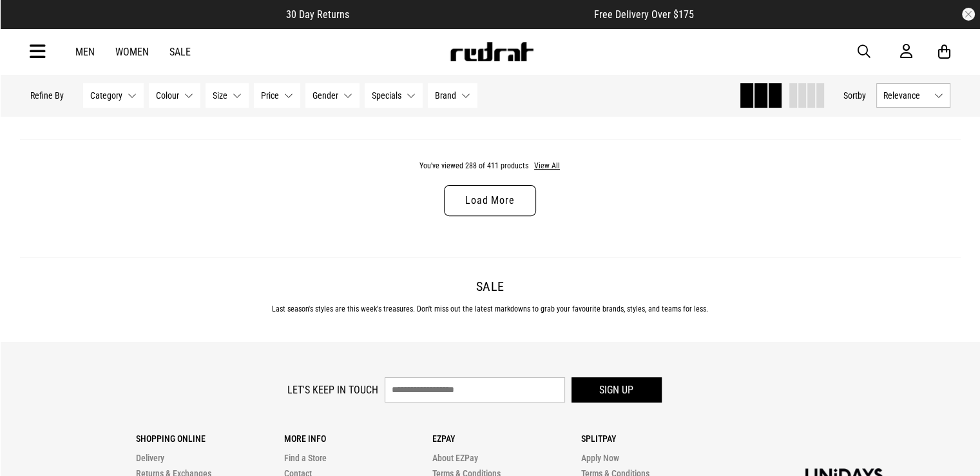
scroll to position [49426, 0]
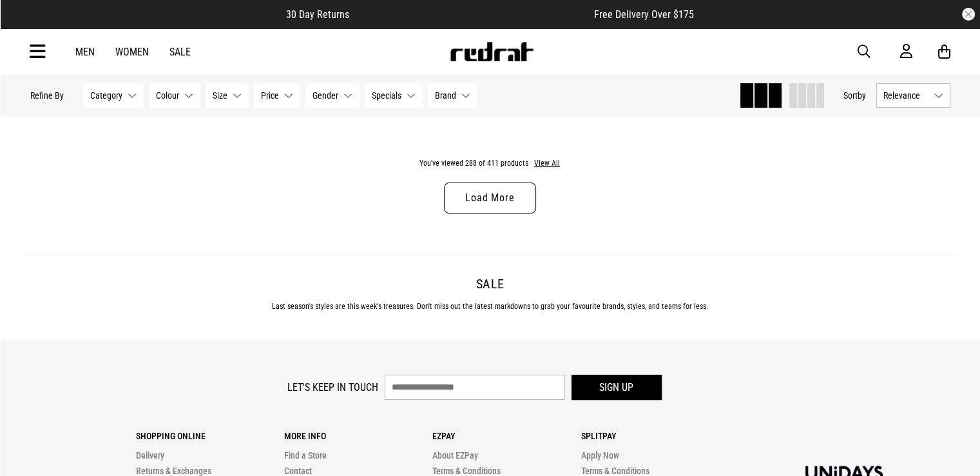
click at [516, 213] on link "Load More" at bounding box center [490, 197] width 92 height 31
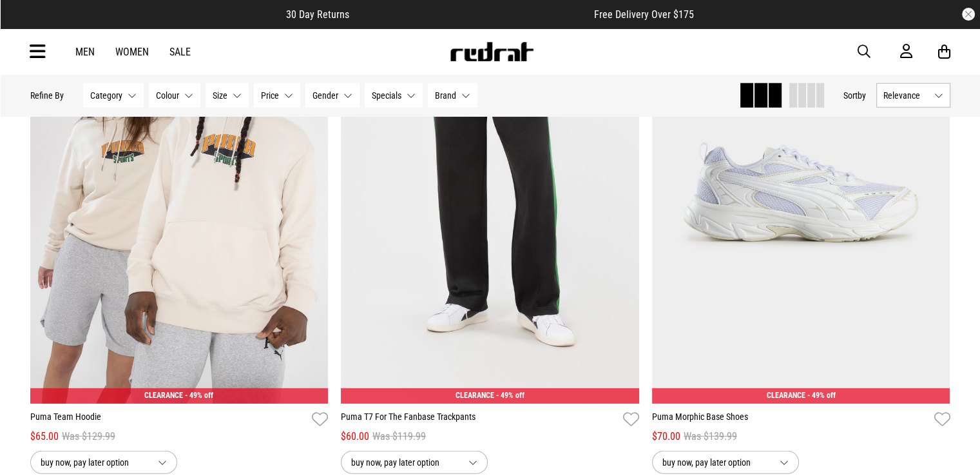
scroll to position [52713, 0]
